Goal: Check status: Check status

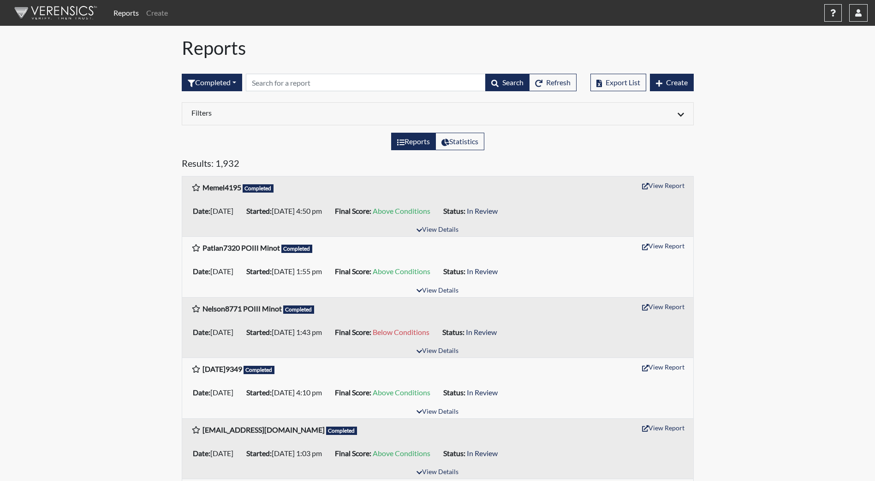
click at [441, 222] on div "Date: [DATE] Started: [DATE] 4:50 pm Final Score: Above Conditions Status: In R…" at bounding box center [437, 211] width 511 height 26
click at [439, 229] on button "View Details" at bounding box center [437, 230] width 50 height 12
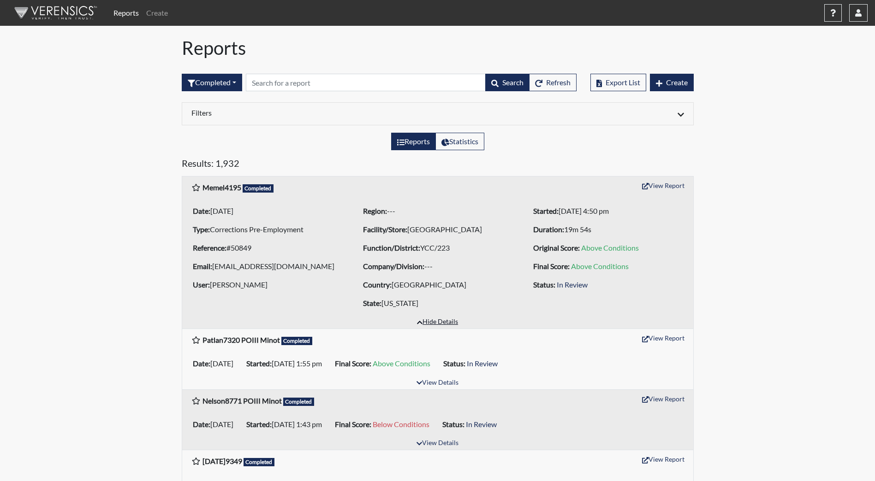
click at [440, 322] on button "Hide Details" at bounding box center [437, 322] width 49 height 12
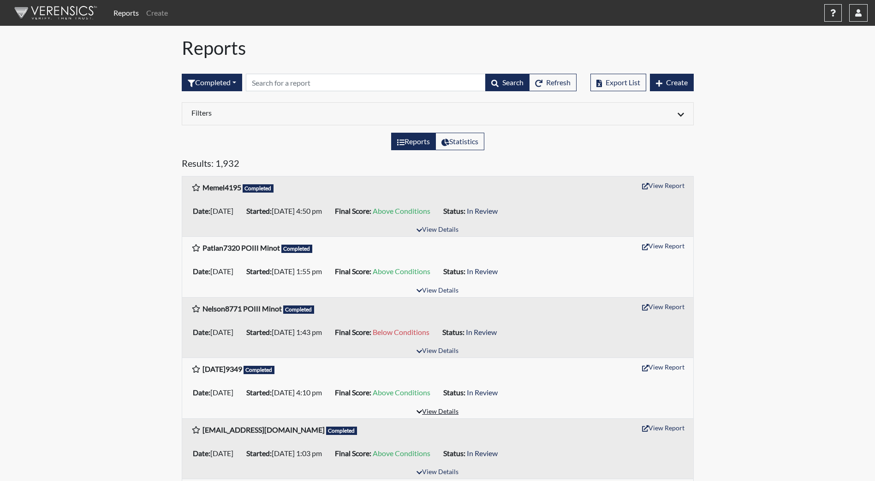
click at [446, 415] on button "View Details" at bounding box center [437, 412] width 50 height 12
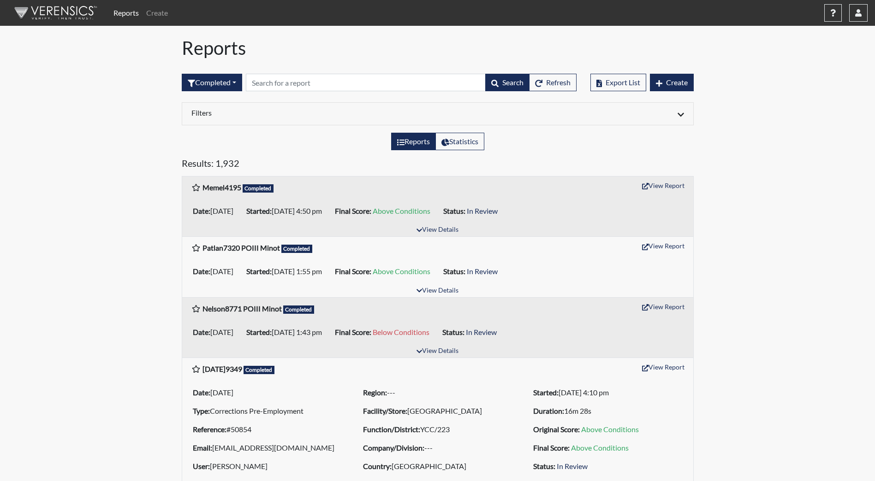
click at [446, 415] on li "Facility/Store: [GEOGRAPHIC_DATA]" at bounding box center [437, 411] width 156 height 15
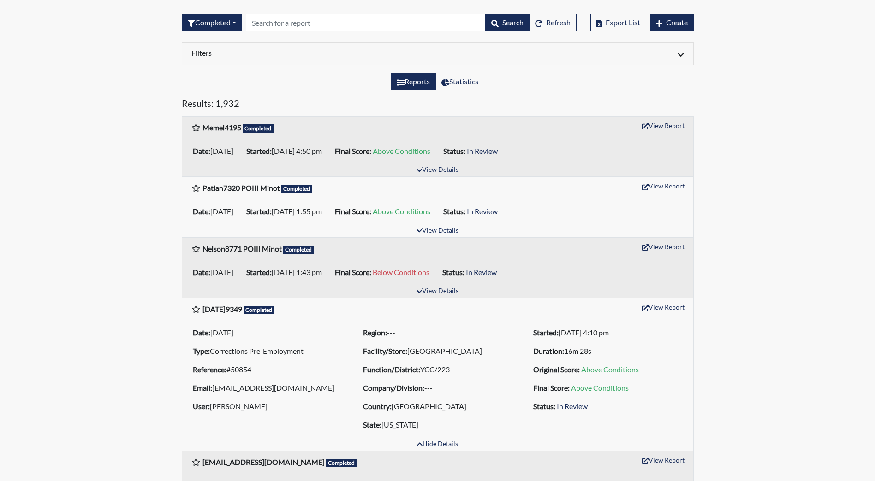
scroll to position [184, 0]
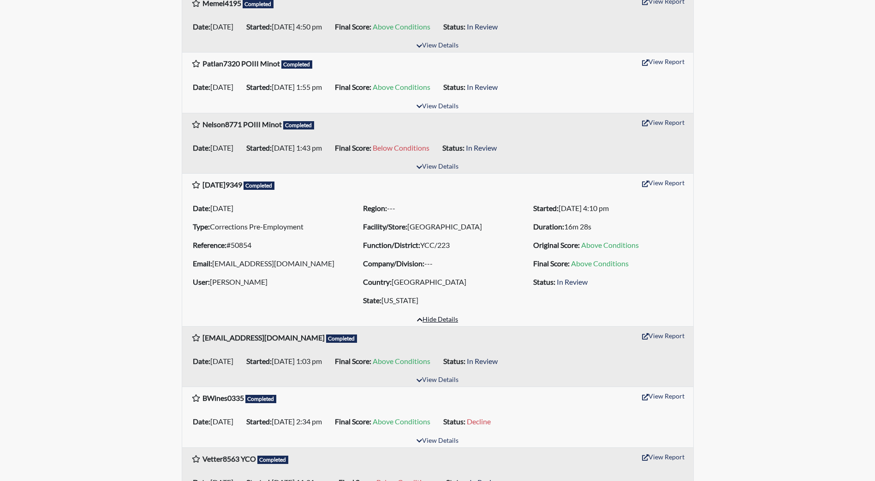
click at [433, 320] on button "Hide Details" at bounding box center [437, 320] width 49 height 12
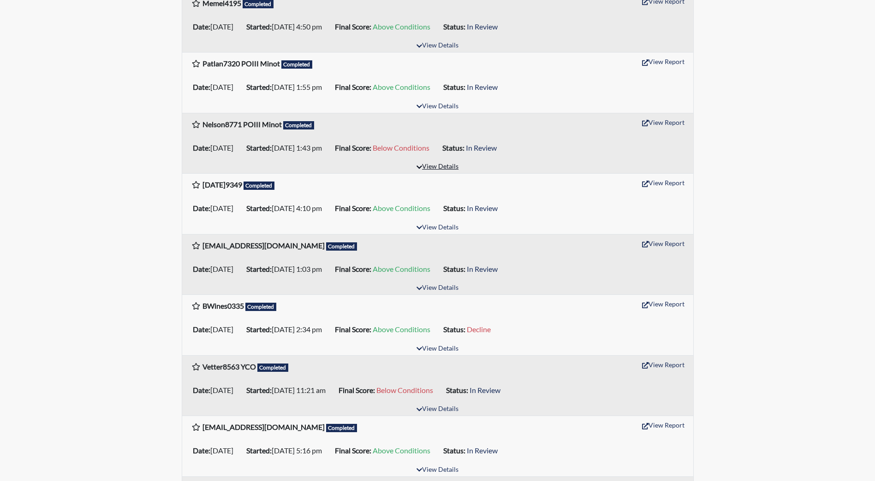
click at [436, 165] on button "View Details" at bounding box center [437, 167] width 50 height 12
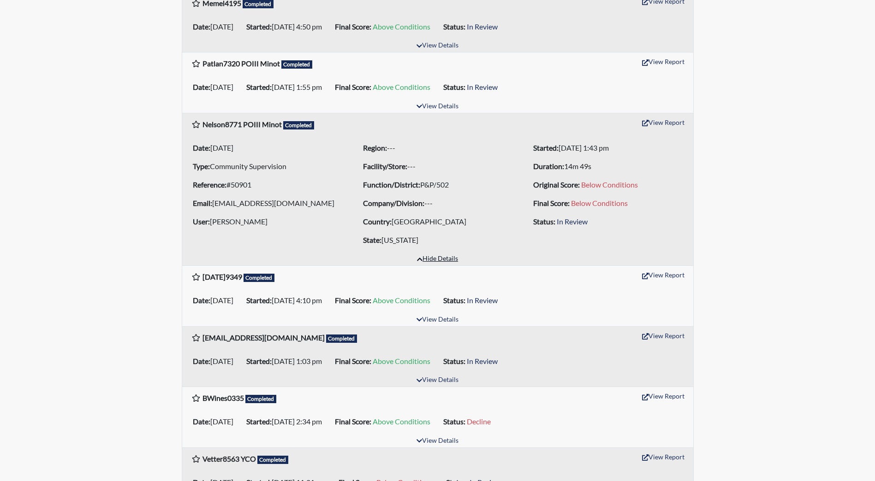
click at [439, 257] on button "Hide Details" at bounding box center [437, 259] width 49 height 12
